Goal: Transaction & Acquisition: Purchase product/service

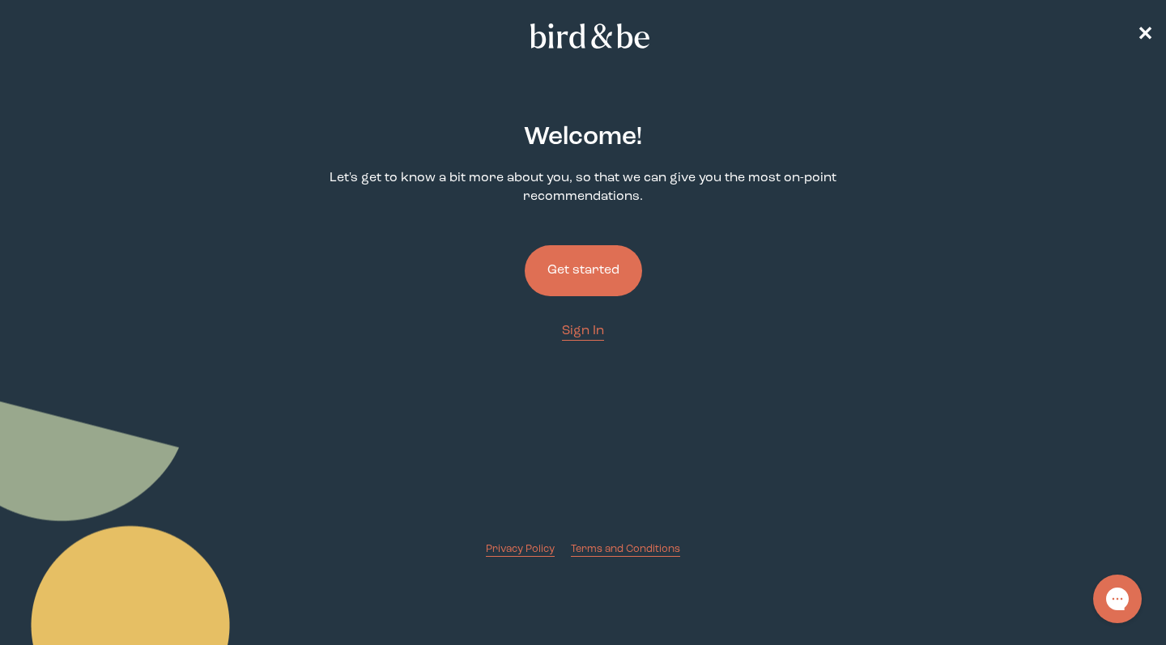
click at [575, 261] on button "Get started" at bounding box center [583, 270] width 117 height 51
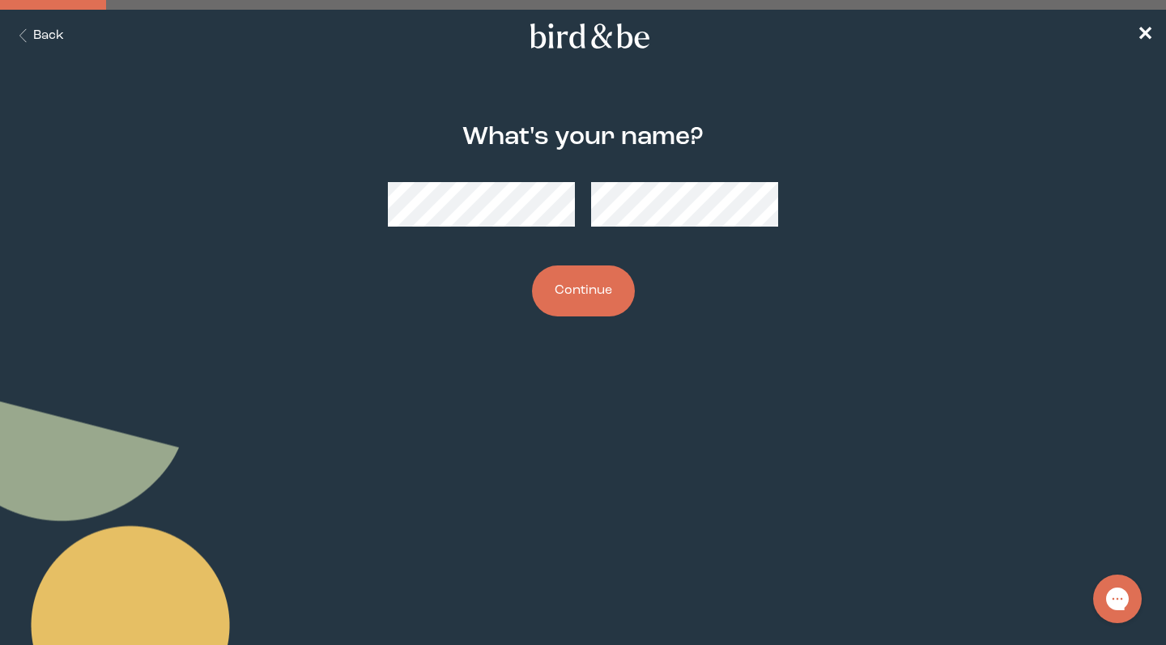
click at [63, 40] on button "Back" at bounding box center [38, 36] width 51 height 19
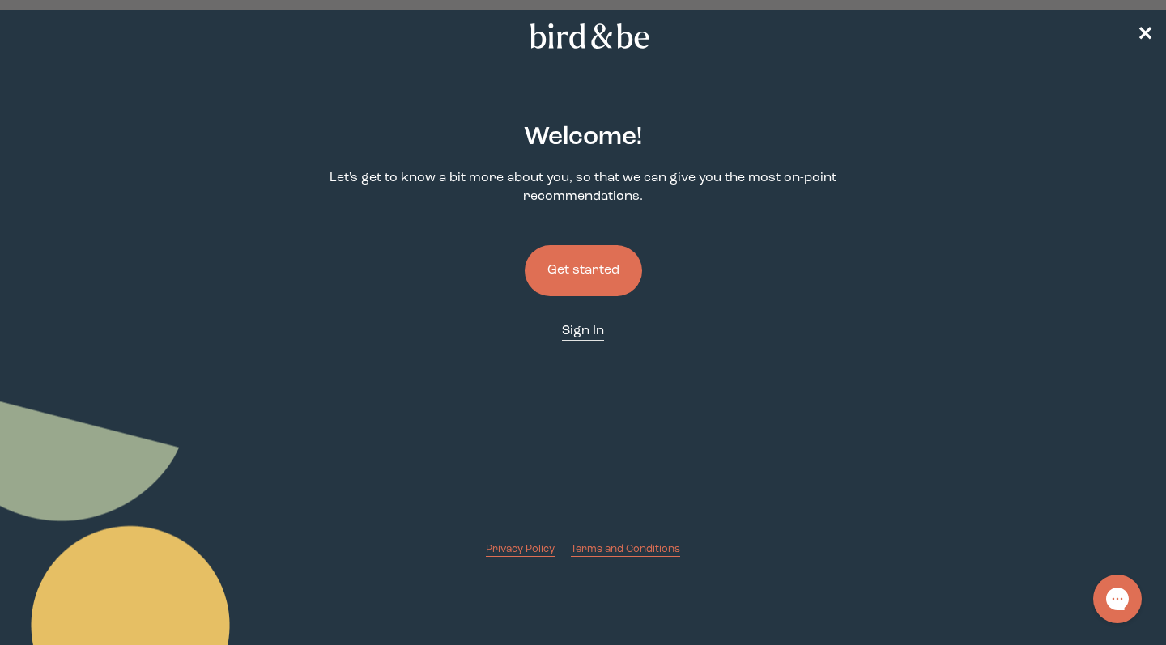
click at [598, 336] on span "Sign In" at bounding box center [583, 331] width 42 height 13
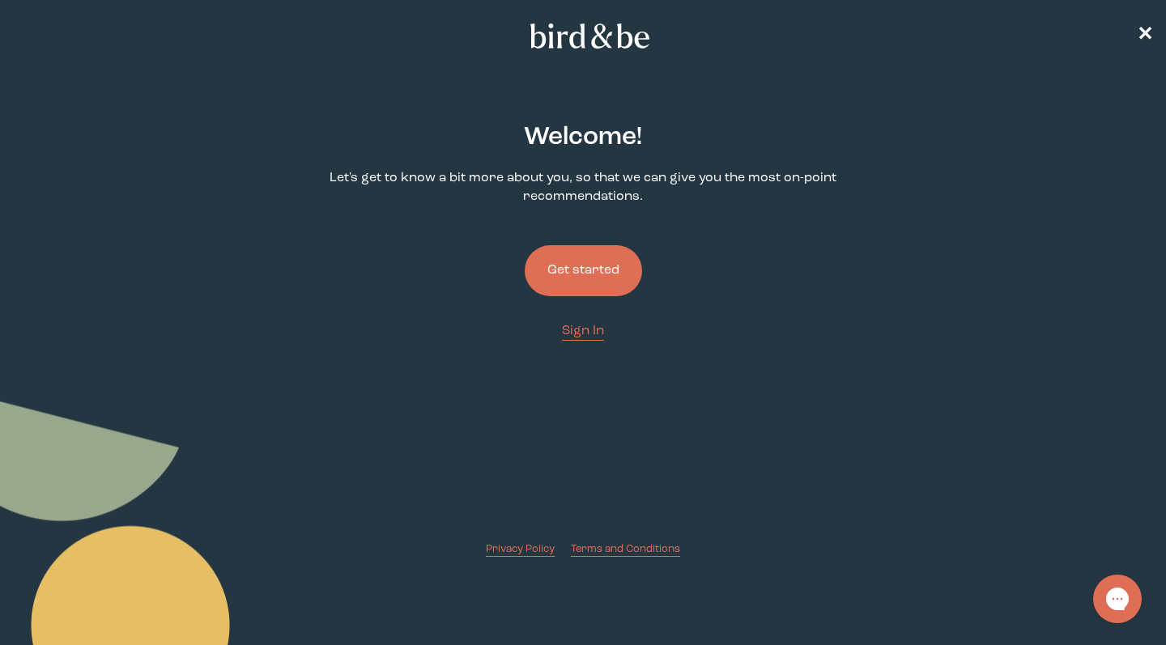
click at [595, 270] on button "Get started" at bounding box center [583, 270] width 117 height 51
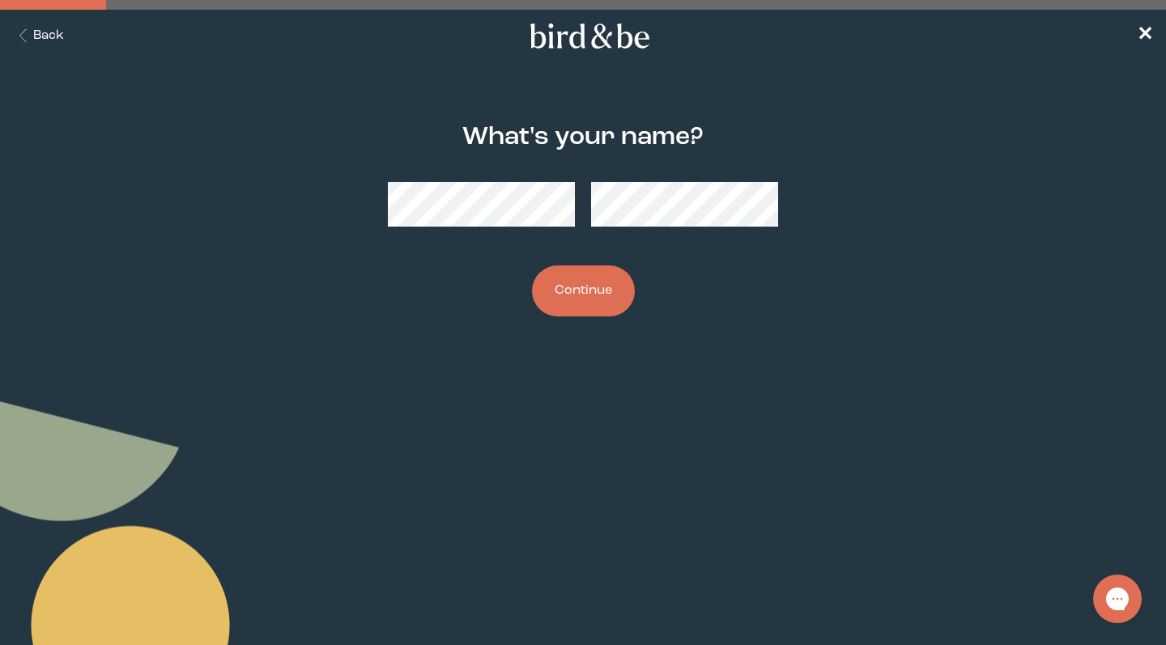
click at [582, 291] on button "Continue" at bounding box center [583, 291] width 103 height 51
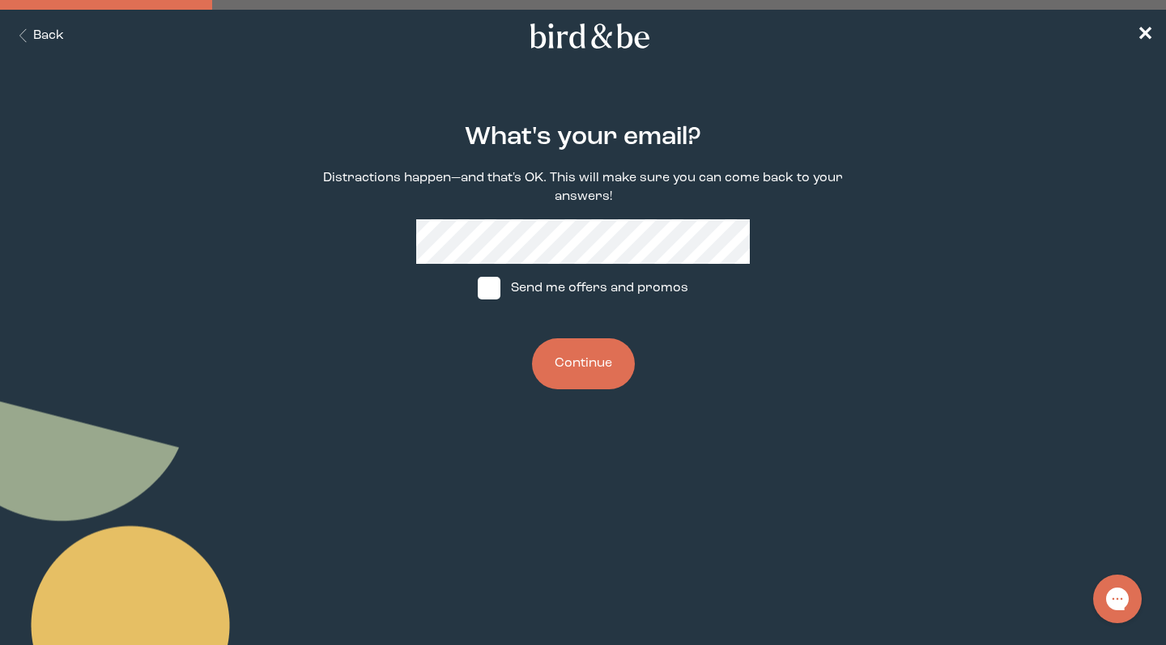
click at [582, 363] on button "Continue" at bounding box center [583, 363] width 103 height 51
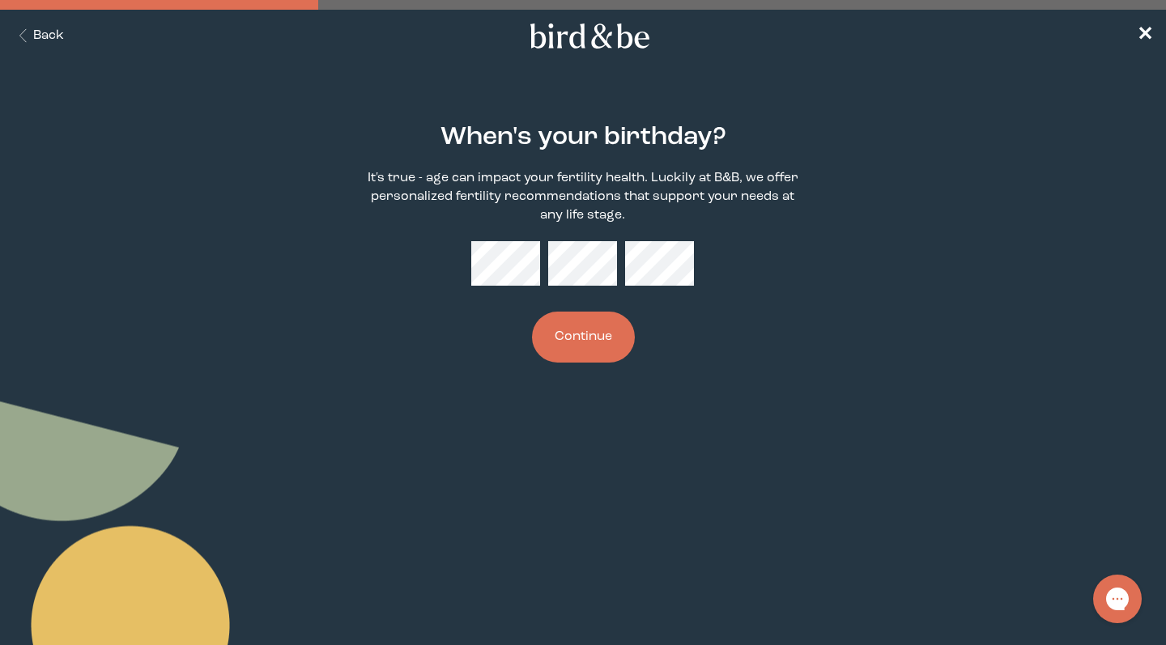
click at [582, 337] on button "Continue" at bounding box center [583, 337] width 103 height 51
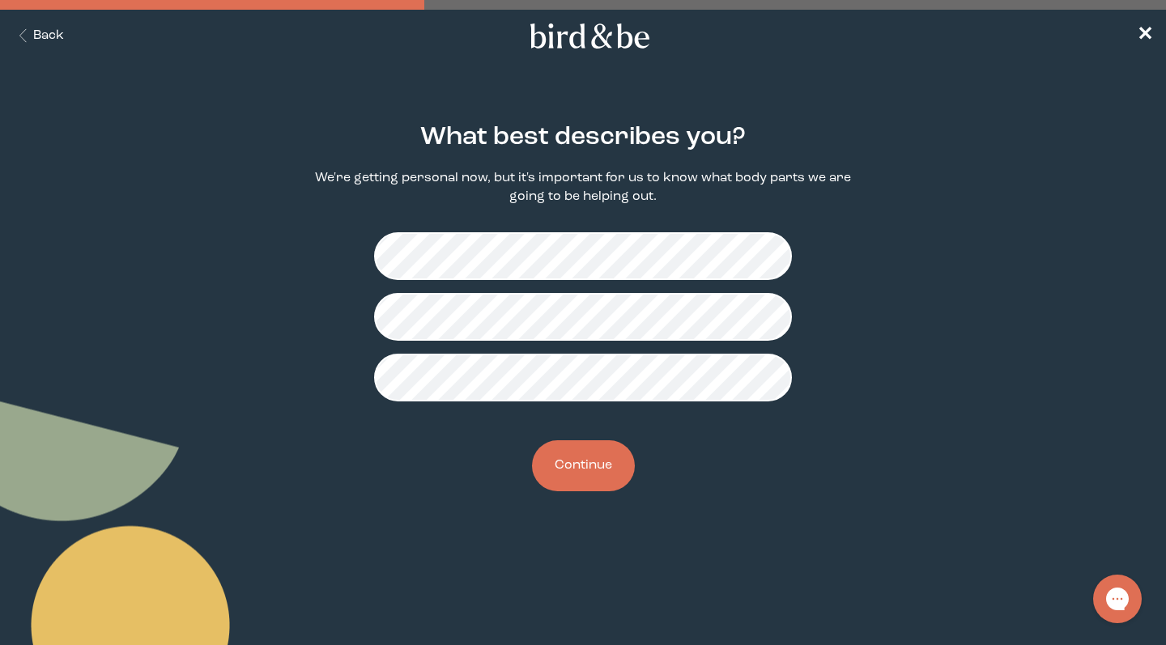
click at [589, 468] on button "Continue" at bounding box center [583, 465] width 103 height 51
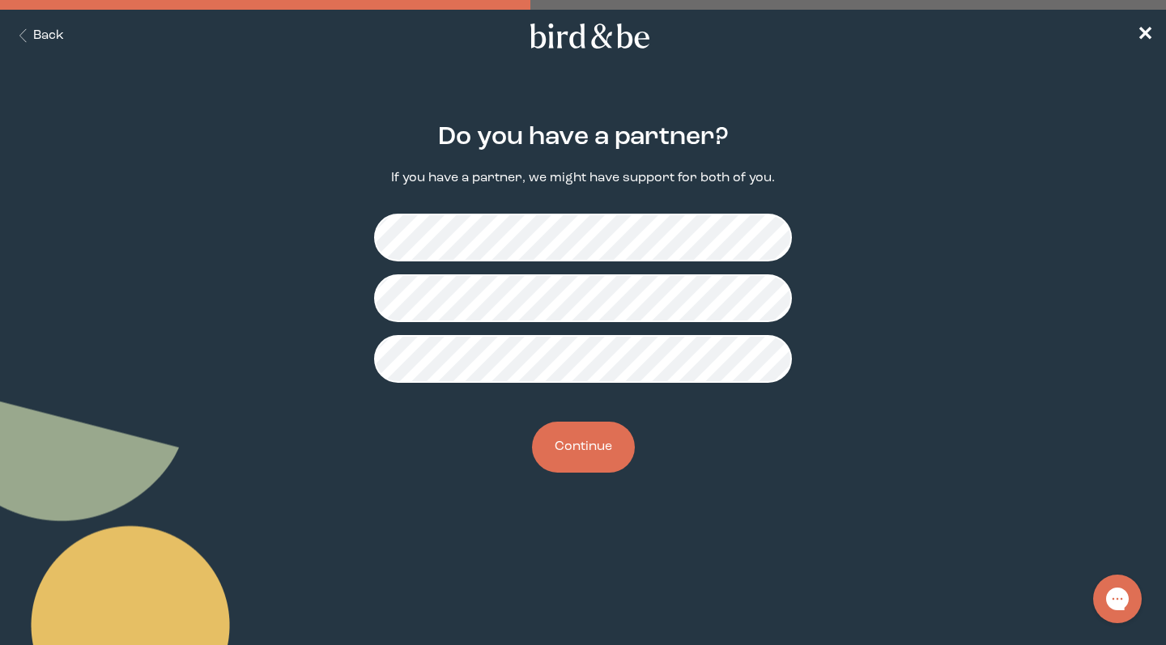
click at [605, 437] on button "Continue" at bounding box center [583, 447] width 103 height 51
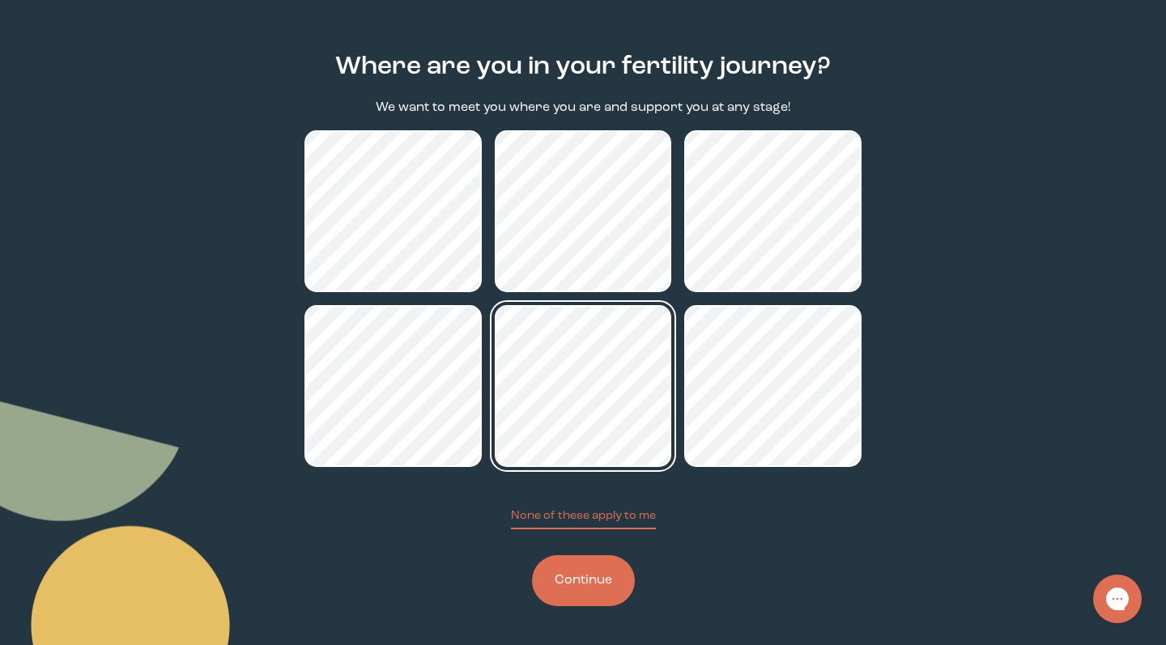
scroll to position [70, 0]
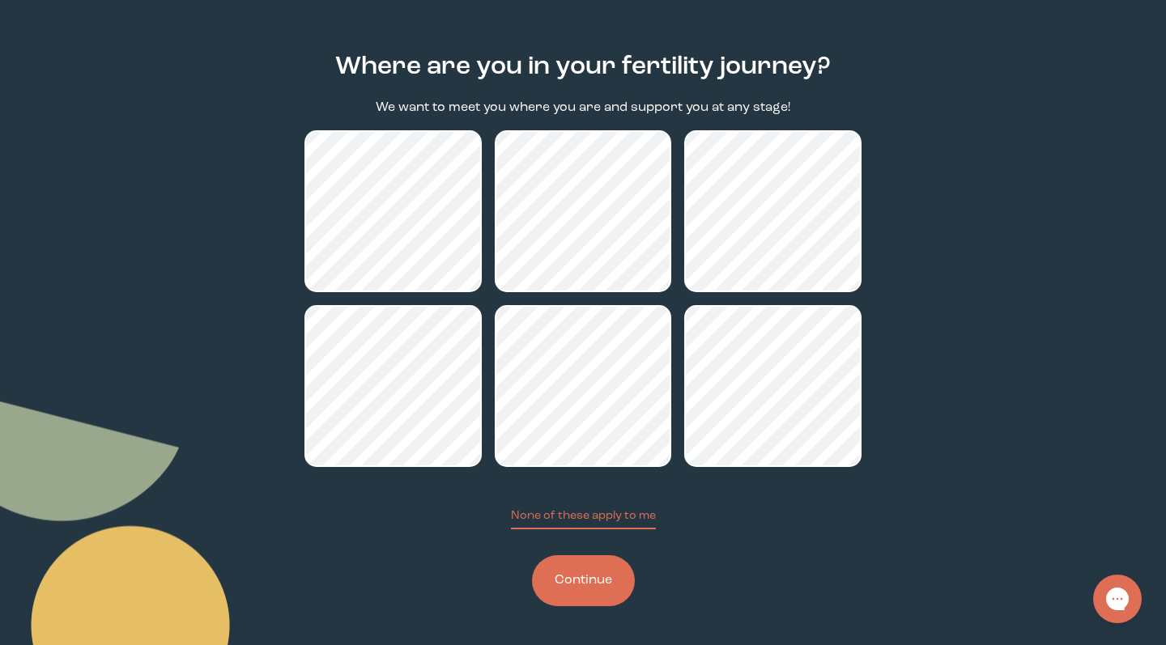
click at [577, 571] on button "Continue" at bounding box center [583, 580] width 103 height 51
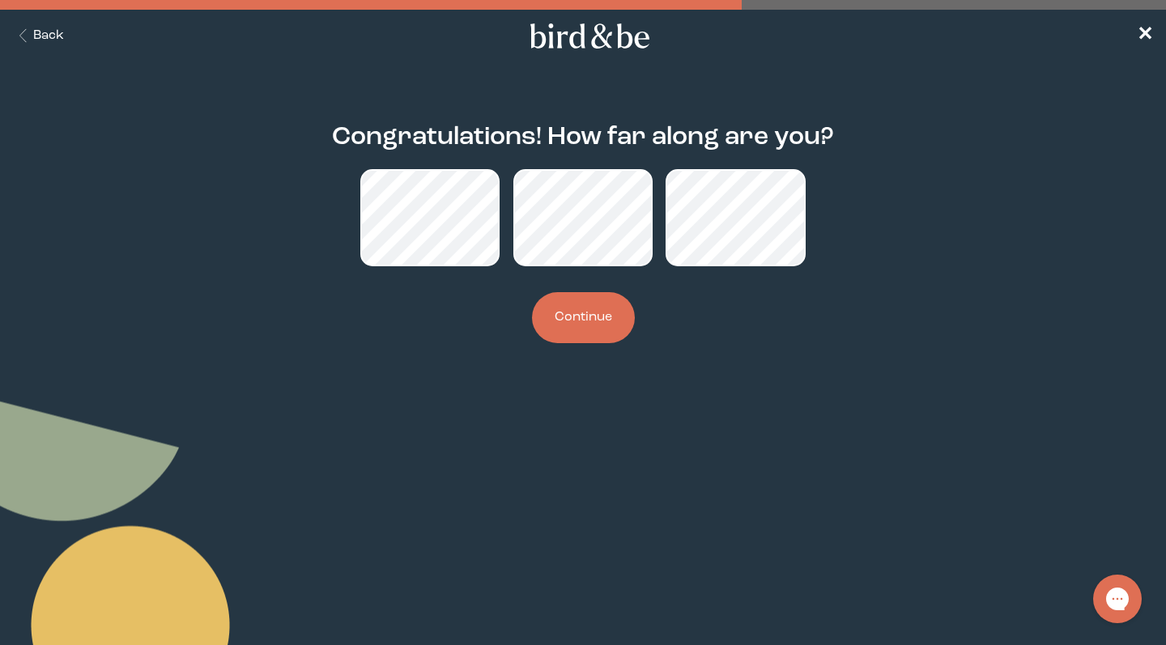
click at [563, 340] on button "Continue" at bounding box center [583, 317] width 103 height 51
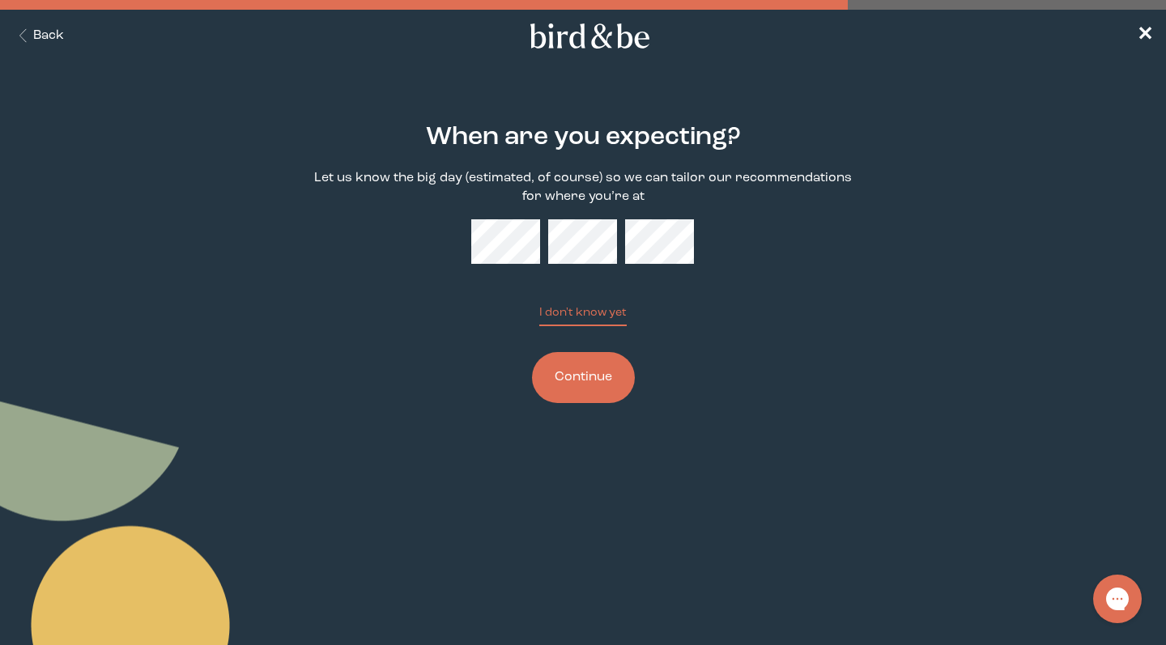
click at [582, 315] on button "I don't know yet" at bounding box center [582, 315] width 87 height 22
click at [822, 283] on div "When are you expecting? Let us know the big day (estimated, of course) so we ca…" at bounding box center [582, 264] width 557 height 332
click at [590, 368] on button "Continue" at bounding box center [583, 377] width 103 height 51
click at [42, 23] on nav "Back ✕" at bounding box center [583, 36] width 1166 height 52
click at [44, 36] on button "Back" at bounding box center [38, 36] width 51 height 19
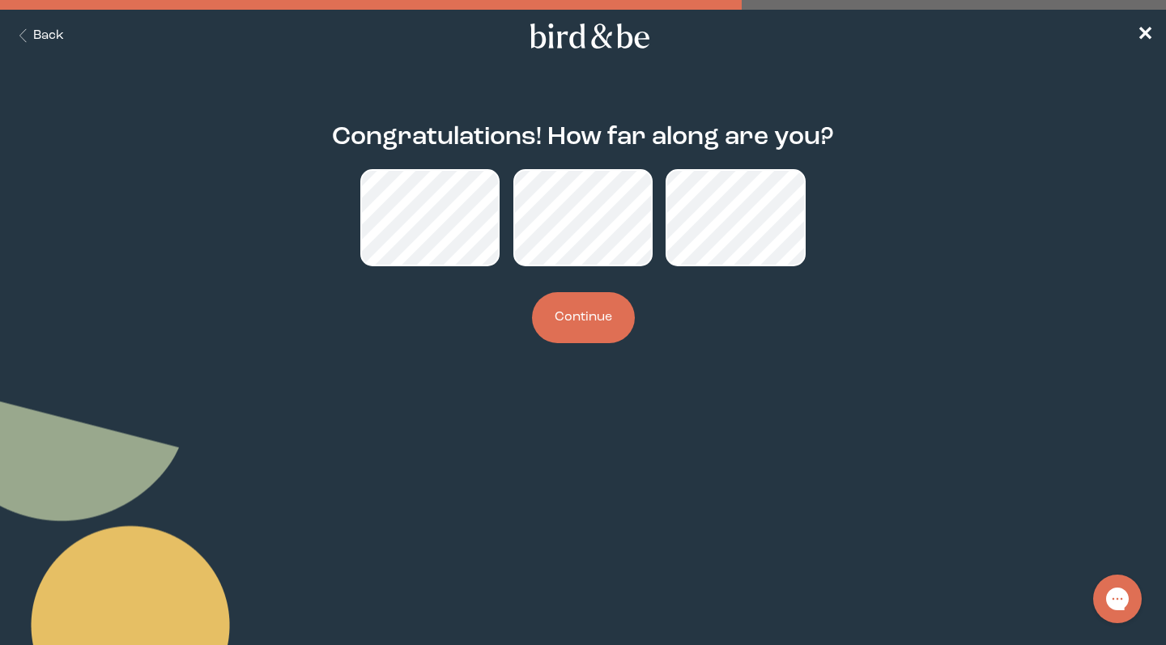
click at [601, 322] on button "Continue" at bounding box center [583, 317] width 103 height 51
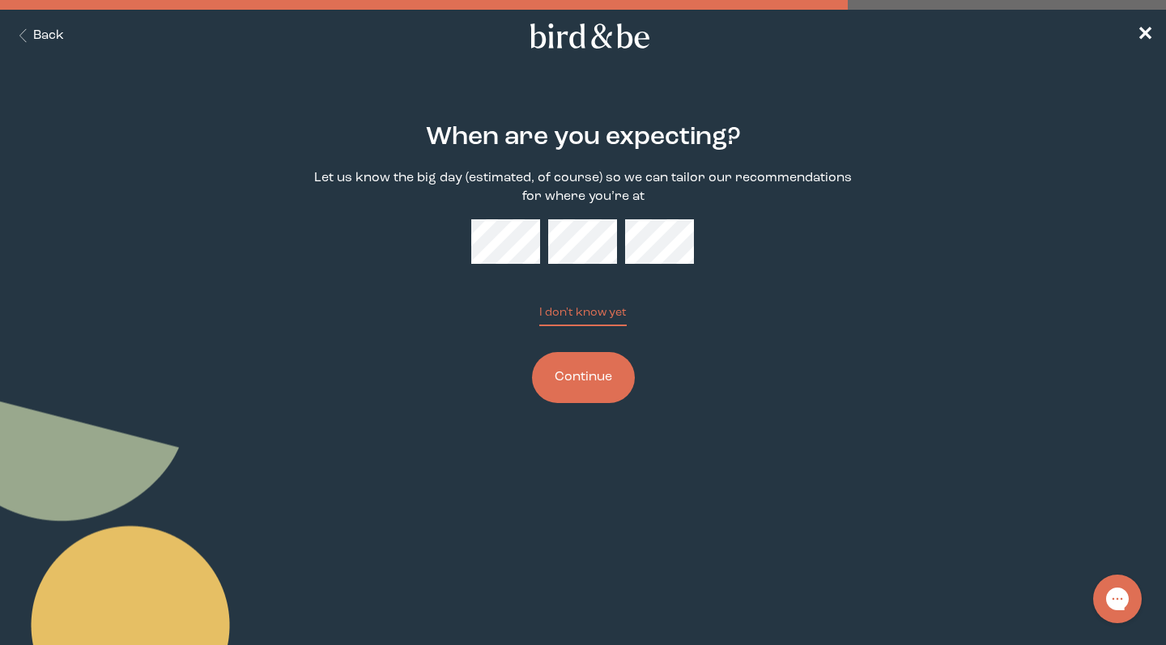
click at [50, 37] on button "Back" at bounding box center [38, 36] width 51 height 19
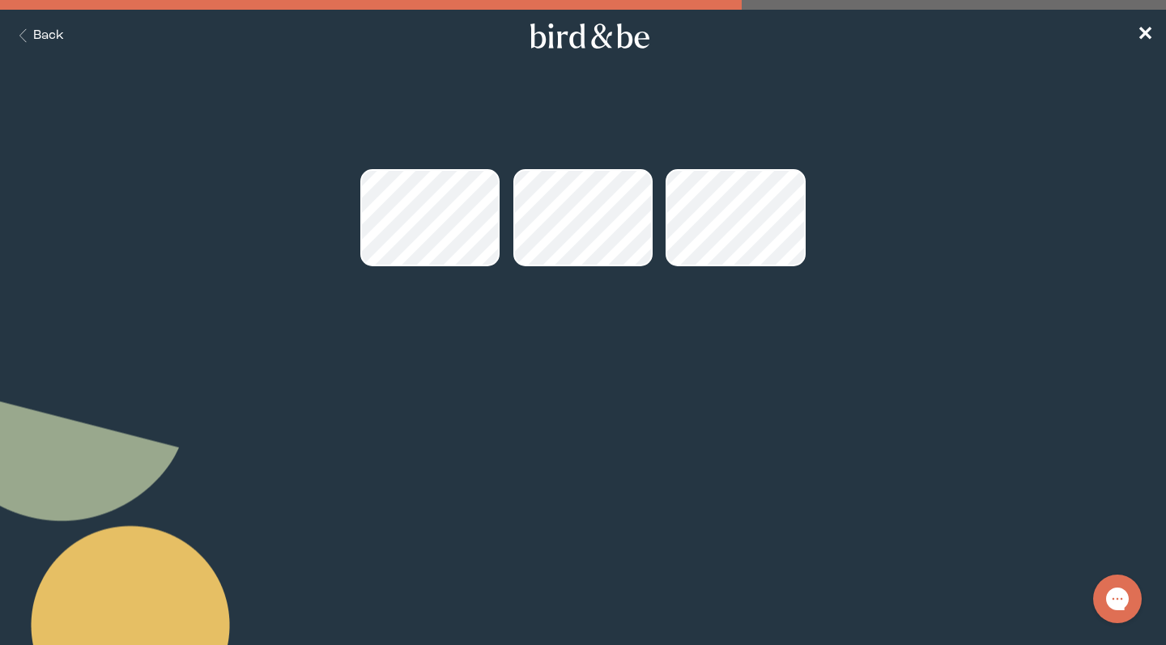
click at [50, 37] on button "Back" at bounding box center [38, 36] width 51 height 19
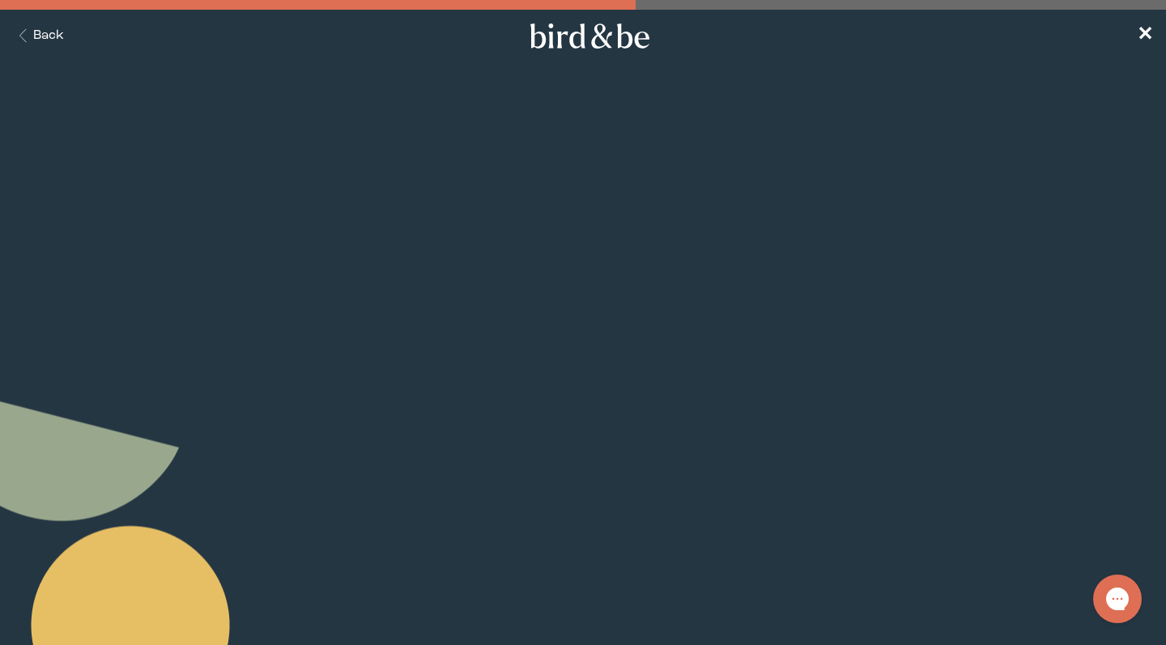
scroll to position [70, 0]
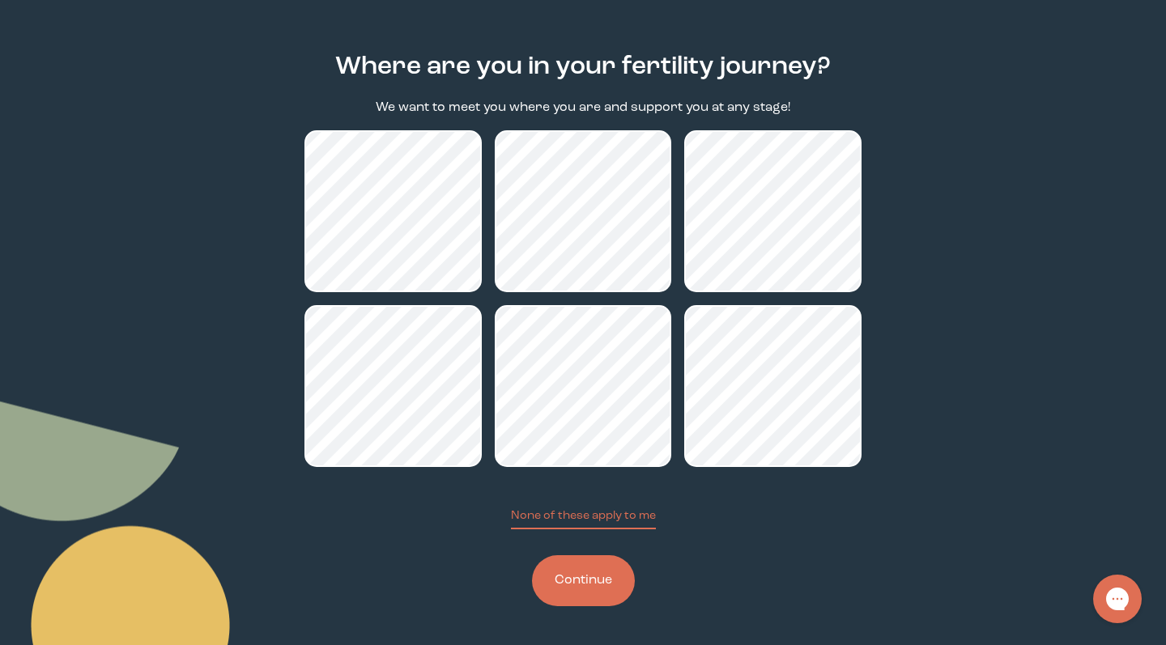
click at [50, 37] on main "Where are you in your fertility journey? We want to meet you where you are and …" at bounding box center [583, 330] width 1166 height 631
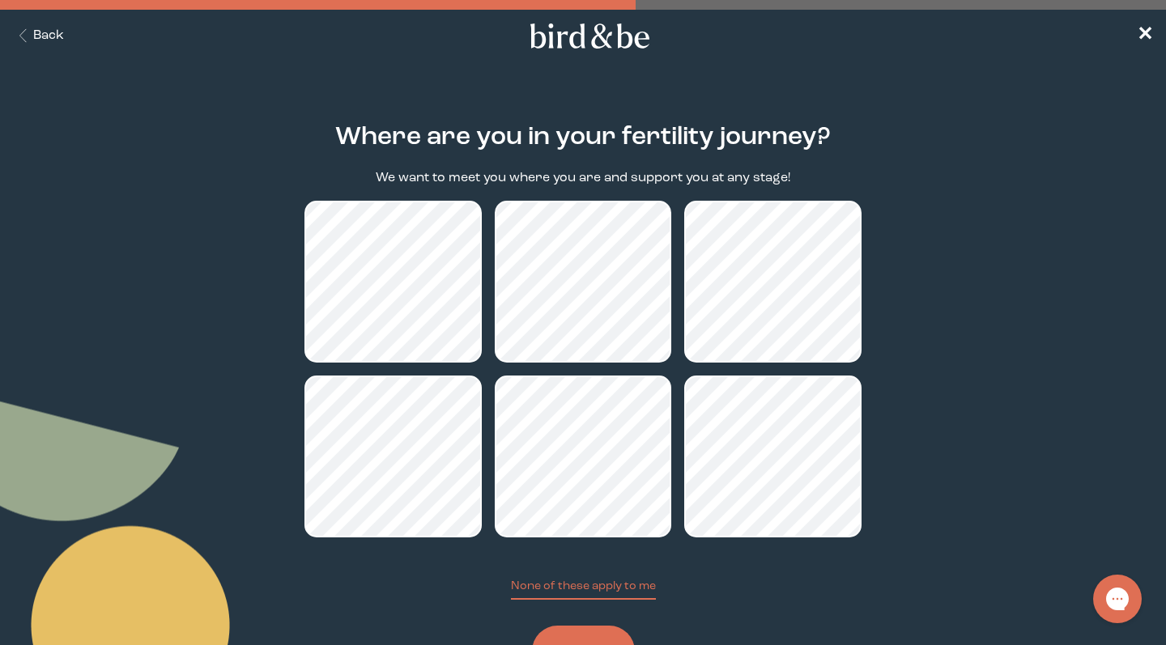
scroll to position [0, 0]
click at [60, 45] on button "Back" at bounding box center [38, 36] width 51 height 19
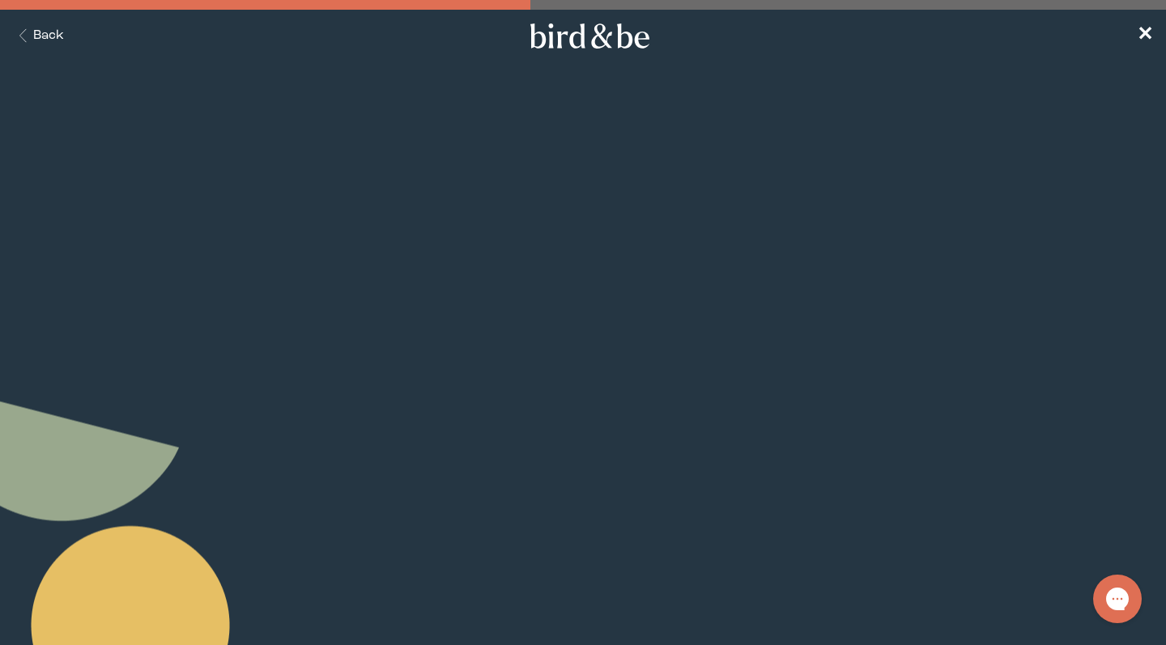
click at [60, 45] on button "Back" at bounding box center [38, 36] width 51 height 19
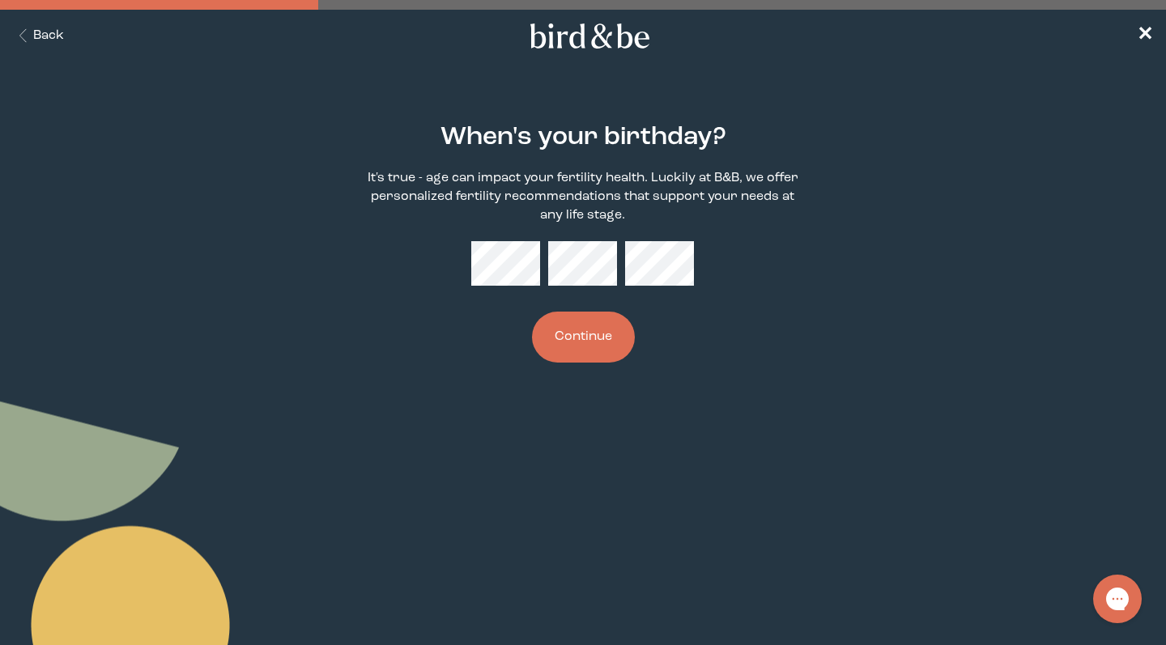
click at [60, 45] on button "Back" at bounding box center [38, 36] width 51 height 19
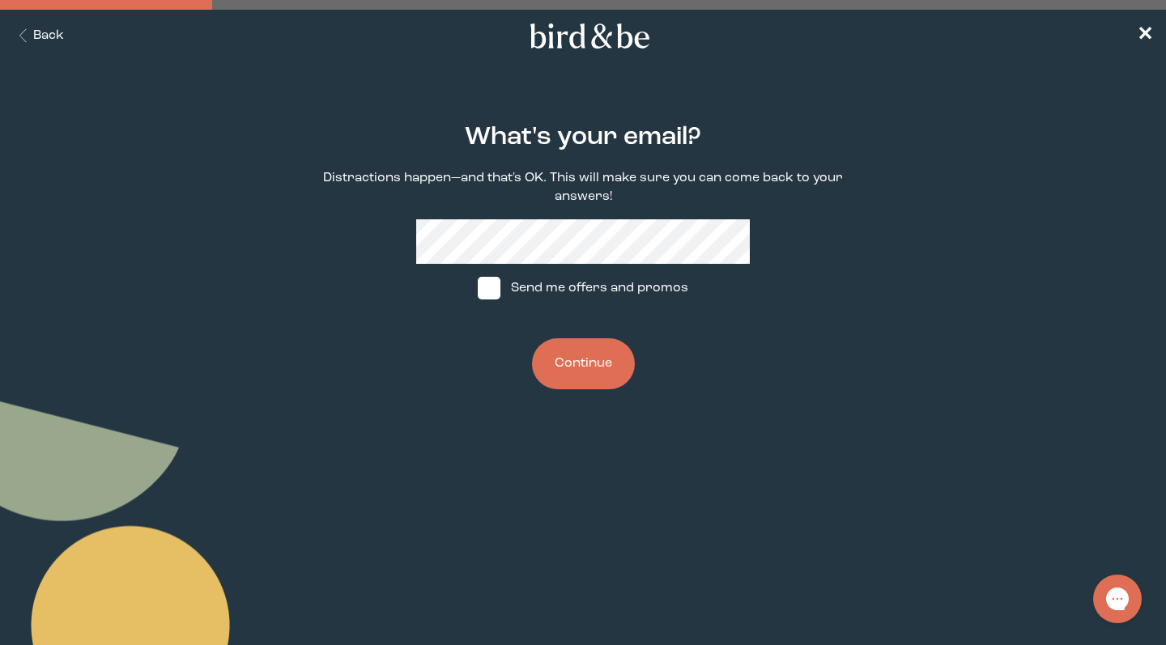
click at [575, 387] on button "Continue" at bounding box center [583, 363] width 103 height 51
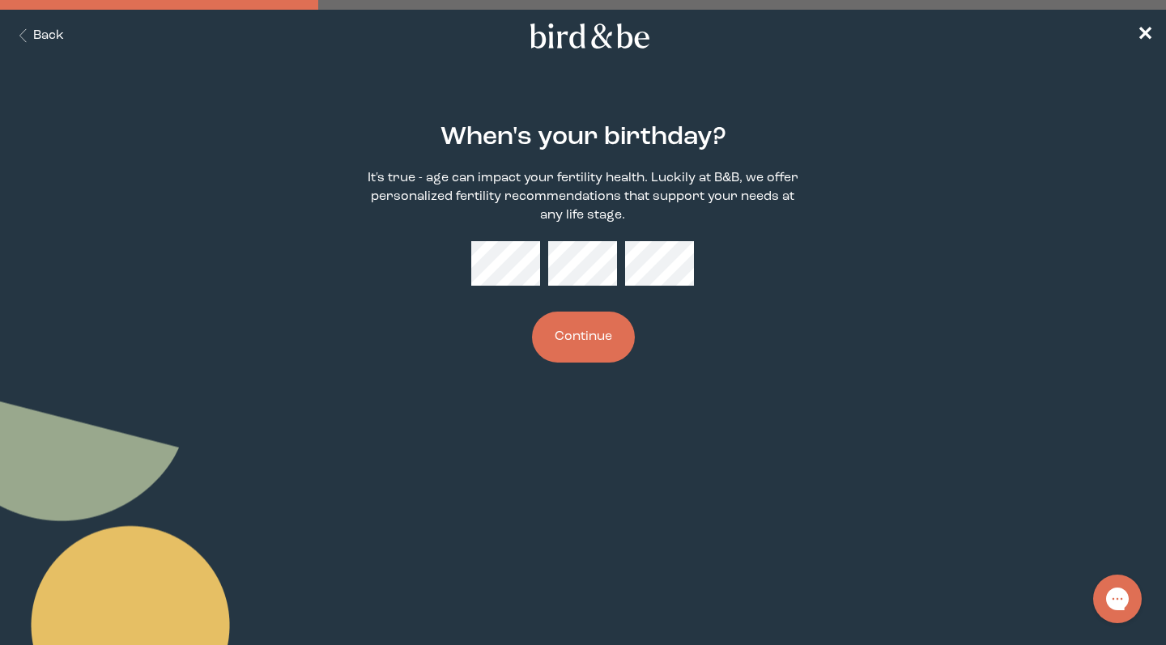
click at [578, 329] on button "Continue" at bounding box center [583, 337] width 103 height 51
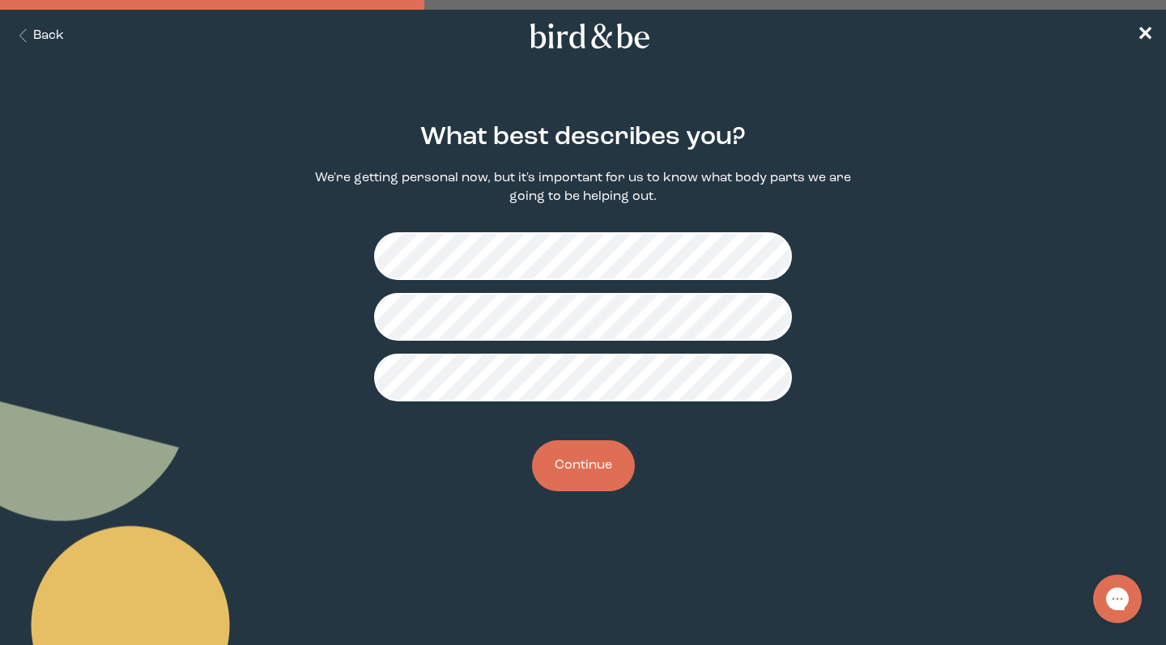
click at [575, 463] on button "Continue" at bounding box center [583, 465] width 103 height 51
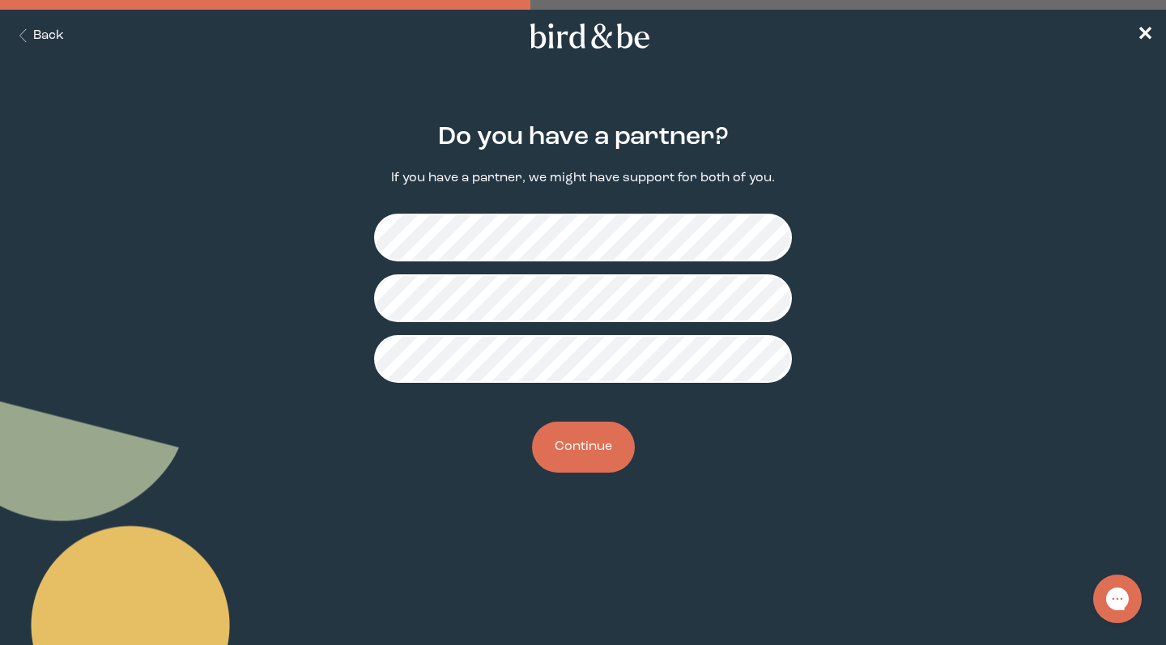
click at [580, 453] on button "Continue" at bounding box center [583, 447] width 103 height 51
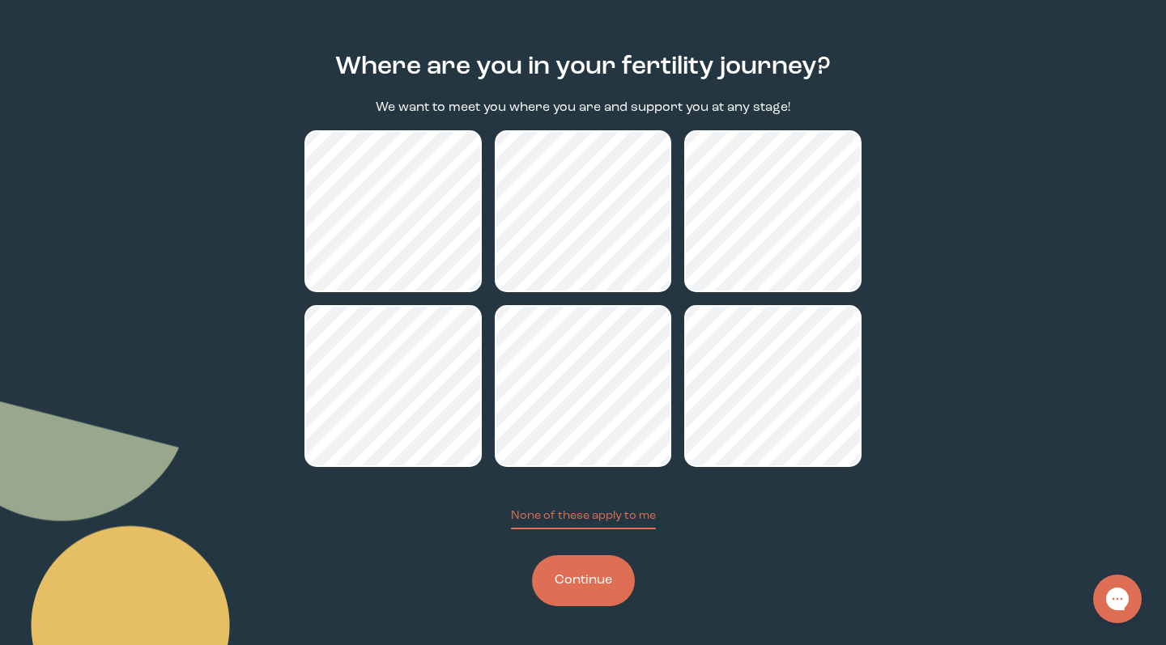
scroll to position [70, 0]
click at [576, 599] on button "Continue" at bounding box center [583, 580] width 103 height 51
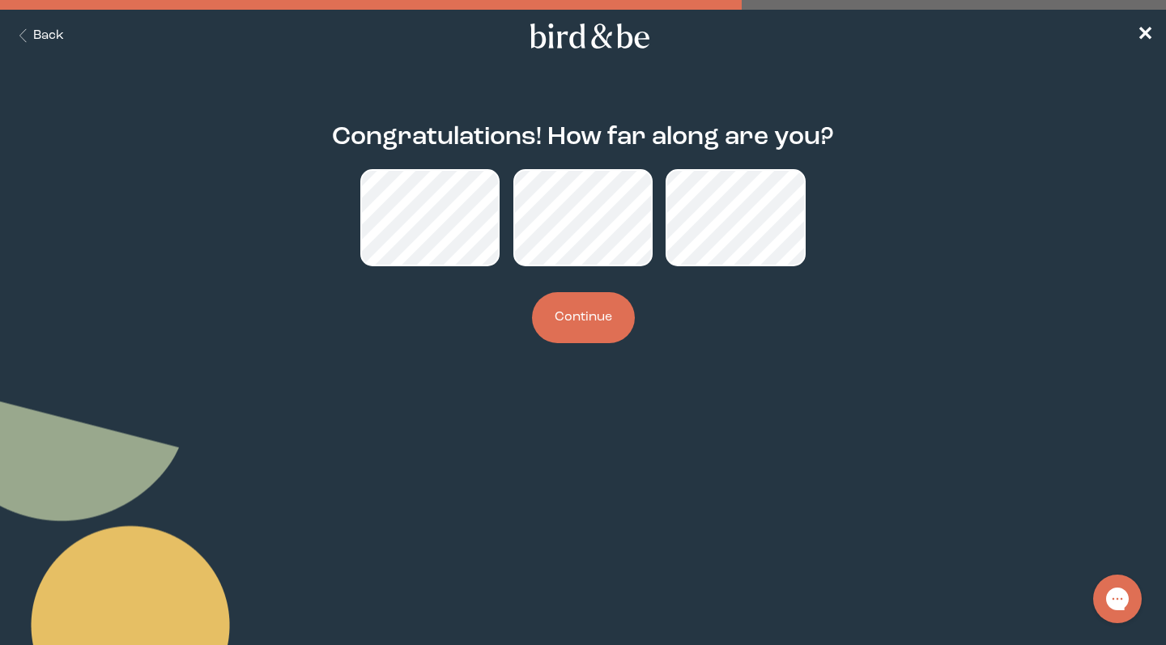
click at [589, 306] on button "Continue" at bounding box center [583, 317] width 103 height 51
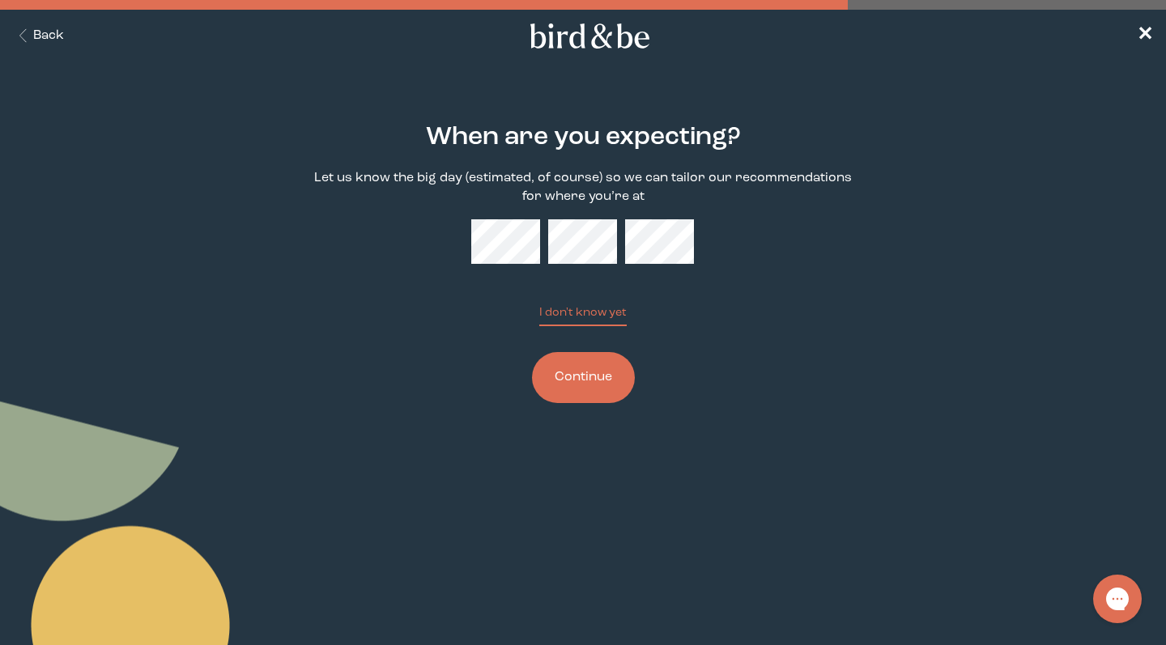
click at [582, 315] on button "I don't know yet" at bounding box center [582, 315] width 87 height 22
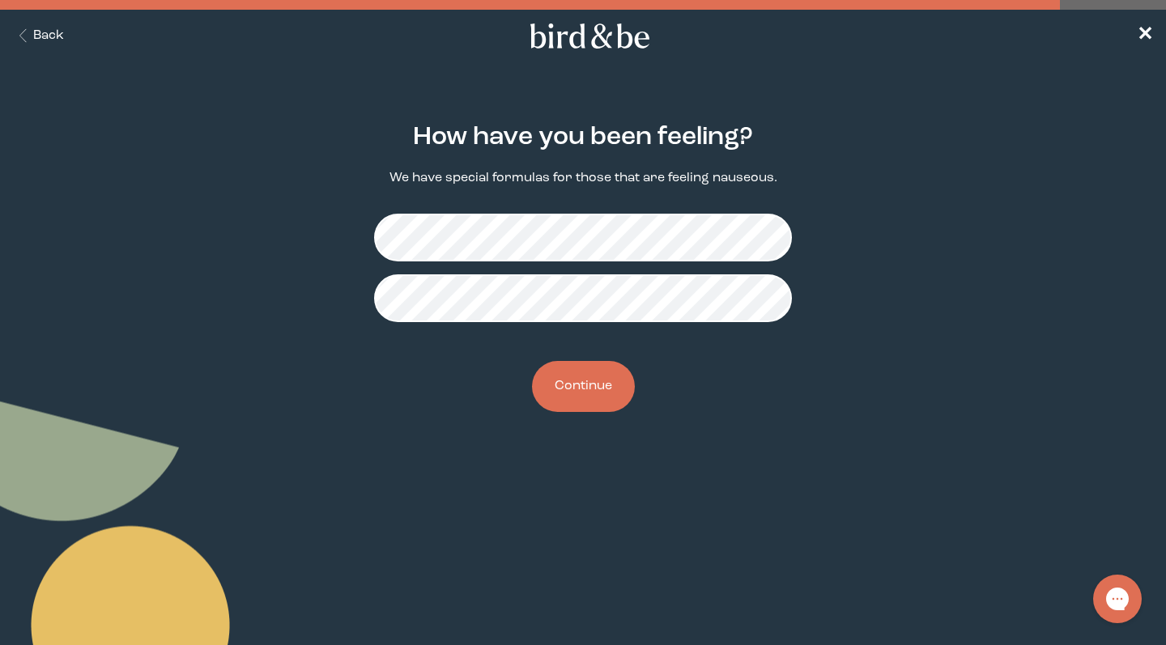
click at [576, 409] on button "Continue" at bounding box center [583, 386] width 103 height 51
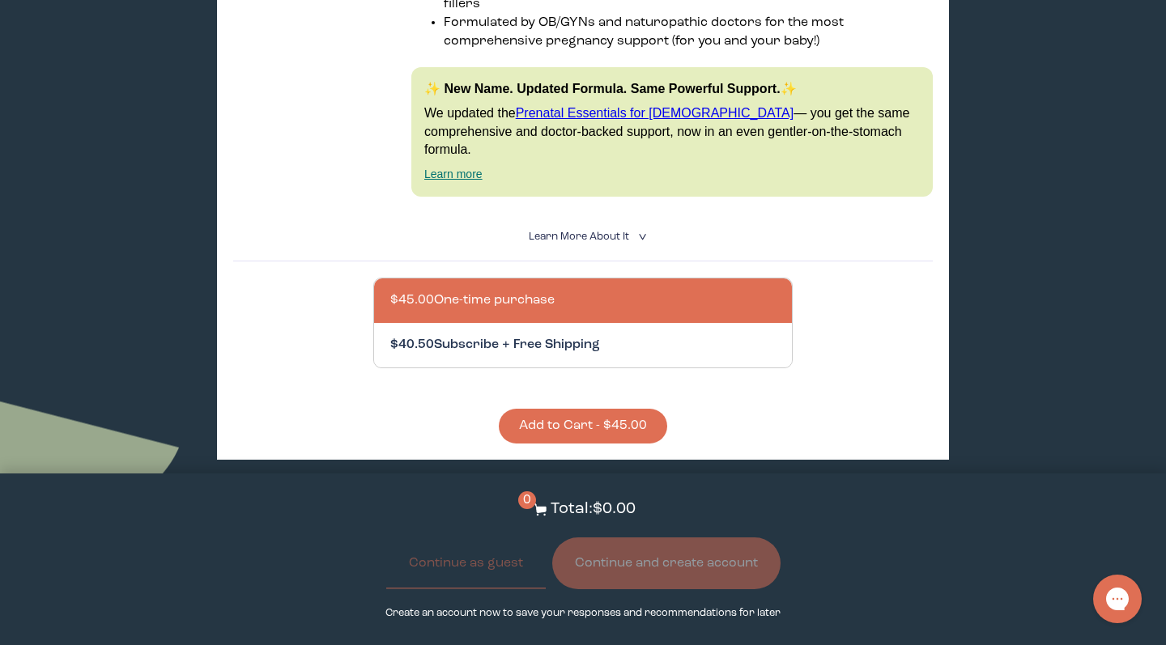
scroll to position [1233, 0]
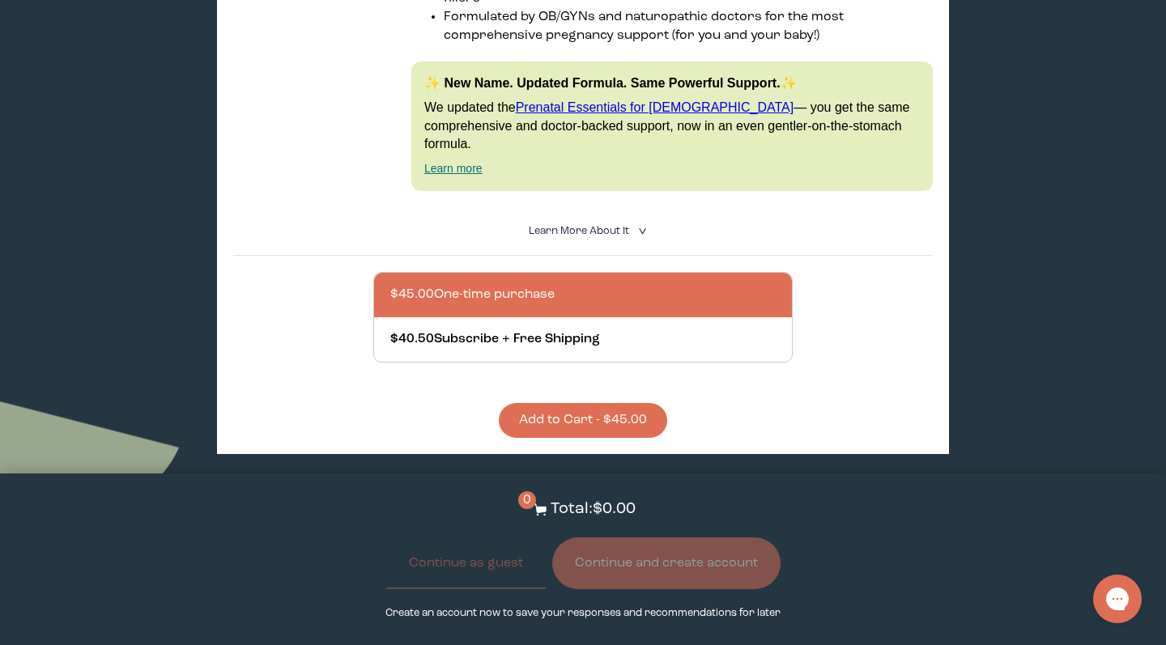
click at [592, 403] on button "Add to Cart - $45.00" at bounding box center [583, 420] width 168 height 35
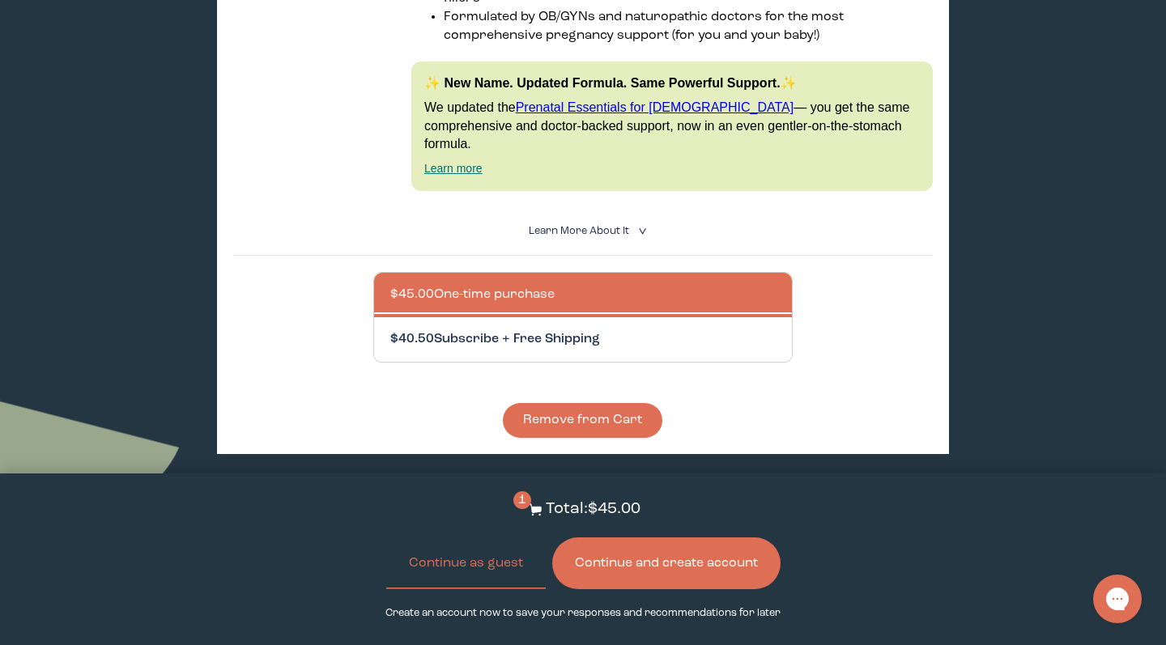
click at [606, 317] on div at bounding box center [599, 339] width 418 height 45
click at [390, 329] on input "$40.50 Subscribe + Free Shipping" at bounding box center [389, 329] width 1 height 1
radio input "true"
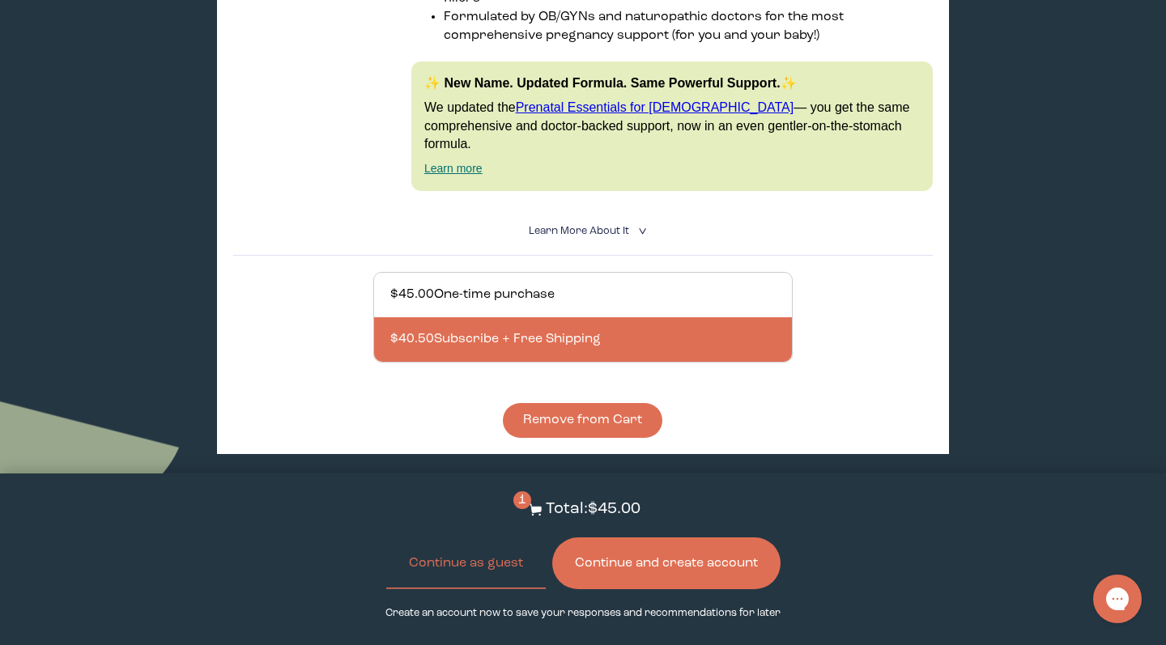
click at [581, 403] on button "Remove from Cart" at bounding box center [582, 420] width 159 height 35
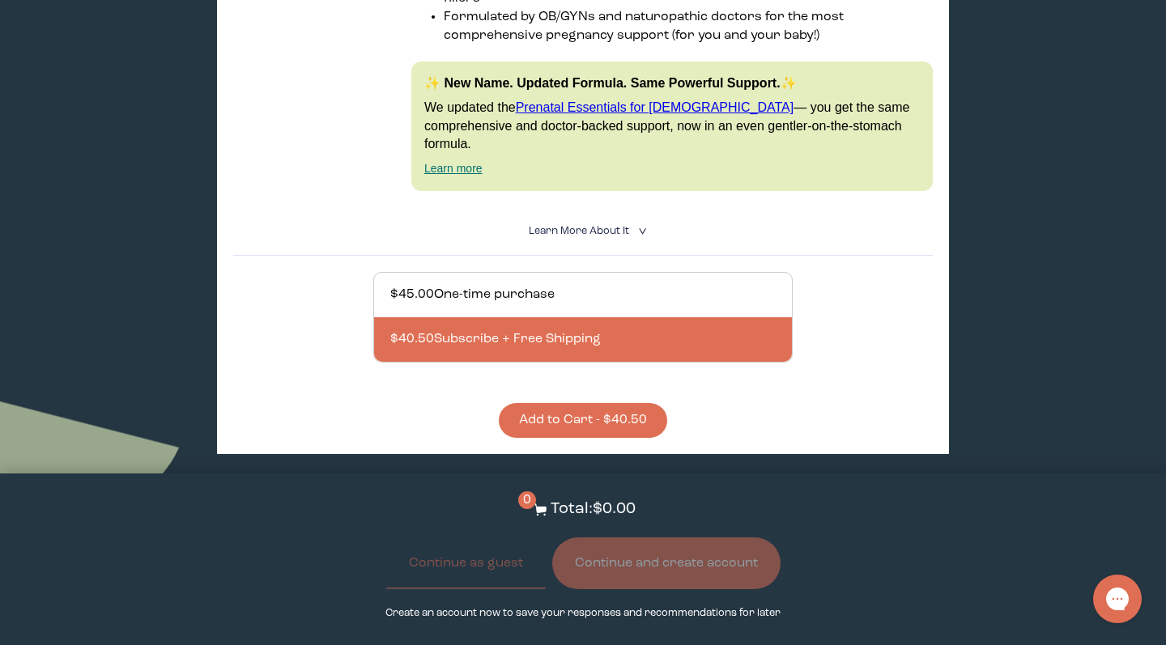
click at [588, 403] on button "Add to Cart - $40.50" at bounding box center [583, 420] width 168 height 35
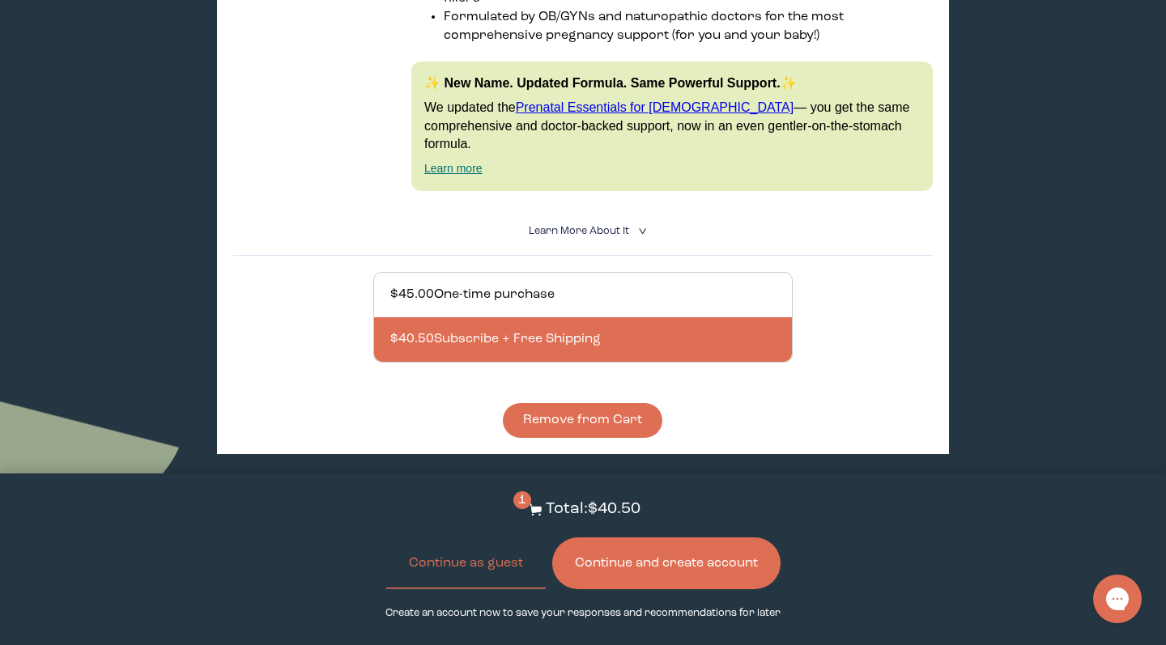
click at [652, 566] on button "Continue and create account" at bounding box center [666, 563] width 228 height 52
